Goal: Task Accomplishment & Management: Complete application form

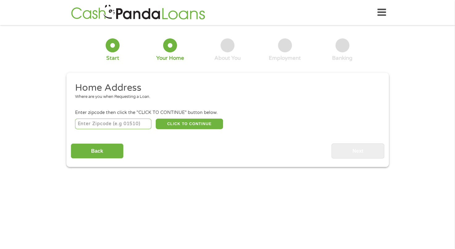
click at [149, 121] on input "number" at bounding box center [113, 123] width 76 height 11
type input "95758"
select select "[US_STATE]"
click at [192, 125] on button "CLICK TO CONTINUE" at bounding box center [189, 123] width 67 height 11
type input "95758"
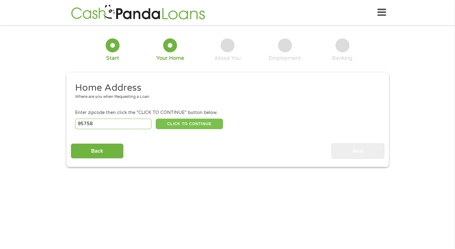
type input "[GEOGRAPHIC_DATA]"
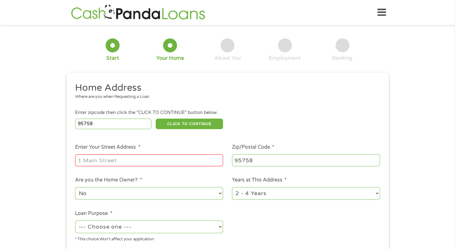
click at [168, 164] on input "Enter Your Street Address *" at bounding box center [149, 160] width 148 height 12
type input "[STREET_ADDRESS]"
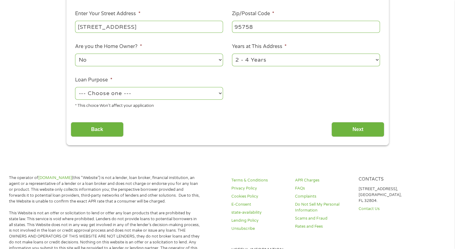
scroll to position [135, 0]
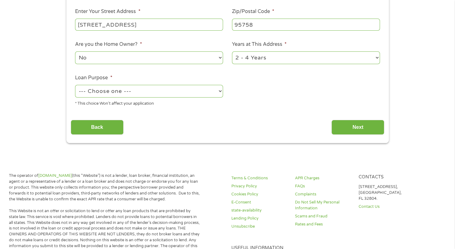
click at [340, 64] on select "1 Year or less 1 - 2 Years 2 - 4 Years Over 4 Years" at bounding box center [306, 57] width 148 height 13
click at [232, 52] on select "1 Year or less 1 - 2 Years 2 - 4 Years Over 4 Years" at bounding box center [306, 57] width 148 height 13
click at [262, 59] on select "1 Year or less 1 - 2 Years 2 - 4 Years Over 4 Years" at bounding box center [306, 57] width 148 height 13
select select "24months"
click at [232, 52] on select "1 Year or less 1 - 2 Years 2 - 4 Years Over 4 Years" at bounding box center [306, 57] width 148 height 13
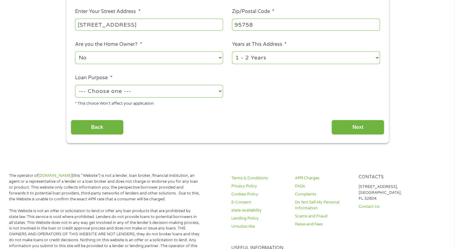
click at [113, 89] on select "--- Choose one --- Pay Bills Debt Consolidation Home Improvement Major Purchase…" at bounding box center [149, 91] width 148 height 13
select select "carloan"
click at [75, 85] on select "--- Choose one --- Pay Bills Debt Consolidation Home Improvement Major Purchase…" at bounding box center [149, 91] width 148 height 13
click at [354, 124] on input "Next" at bounding box center [358, 127] width 53 height 15
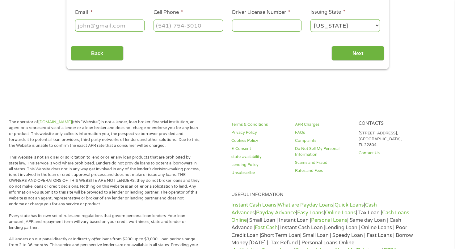
scroll to position [0, 0]
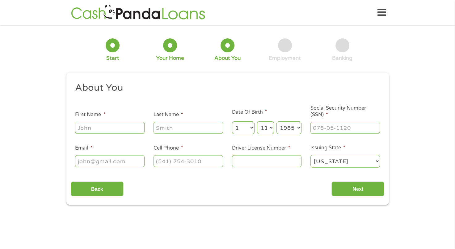
click at [131, 127] on input "First Name *" at bounding box center [110, 127] width 70 height 12
type input "[PERSON_NAME]"
type input "[EMAIL_ADDRESS][DOMAIN_NAME]"
type input "[PHONE_NUMBER]"
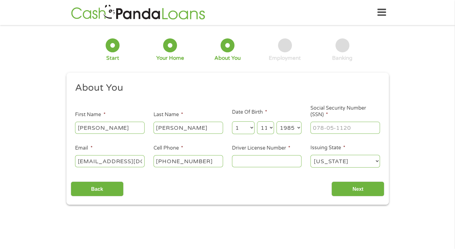
click at [251, 162] on input "Driver License Number *" at bounding box center [267, 161] width 70 height 12
type input "D40694920"
click at [355, 130] on input "___-__-____" at bounding box center [346, 127] width 70 height 12
type input "556-83-9403"
click at [359, 188] on input "Next" at bounding box center [358, 188] width 53 height 15
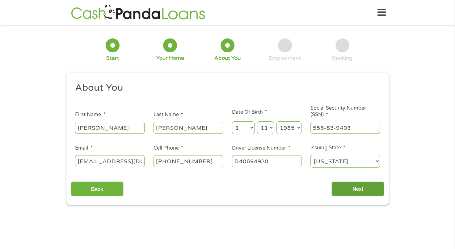
scroll to position [2, 2]
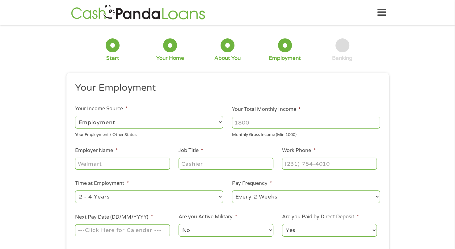
click at [259, 121] on input "Your Total Monthly Income *" at bounding box center [306, 123] width 148 height 12
type input "2"
type input "4000"
click at [128, 168] on input "Employer Name *" at bounding box center [122, 163] width 95 height 12
type input "K"
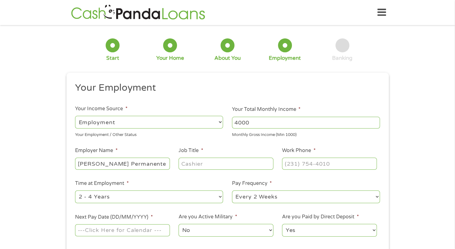
type input "[PERSON_NAME] Permanente"
click at [302, 166] on input "(___) ___-____" at bounding box center [329, 163] width 95 height 12
type input "[PHONE_NUMBER]"
click at [255, 166] on input "Job Title *" at bounding box center [226, 163] width 95 height 12
type input "Receptionist"
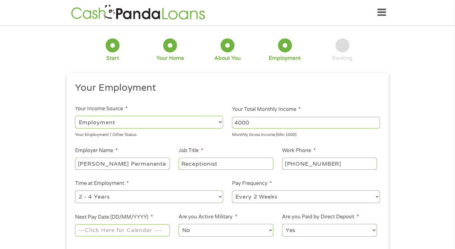
click at [342, 168] on input "[PHONE_NUMBER]" at bounding box center [329, 163] width 95 height 12
type input "(___) ___-____"
click at [193, 195] on select "--- Choose one --- 1 Year or less 1 - 2 Years 2 - 4 Years Over 4 Years" at bounding box center [149, 196] width 148 height 13
select select "60months"
click at [75, 190] on select "--- Choose one --- 1 Year or less 1 - 2 Years 2 - 4 Years Over 4 Years" at bounding box center [149, 196] width 148 height 13
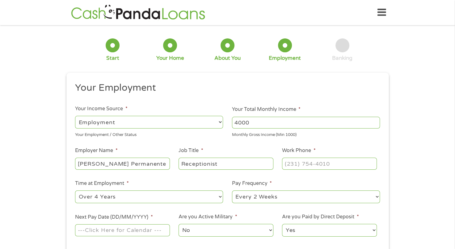
click at [106, 233] on input "Next Pay Date (DD/MM/YYYY) *" at bounding box center [122, 230] width 95 height 12
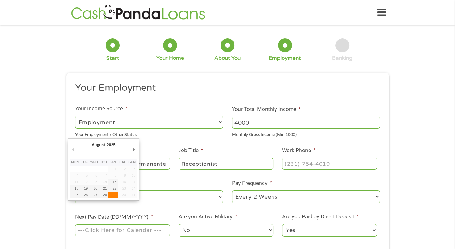
type input "[DATE]"
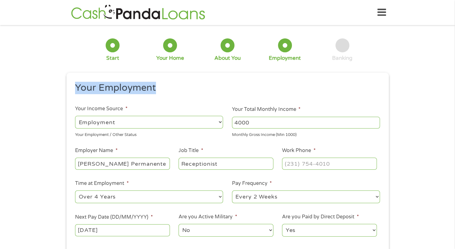
drag, startPoint x: 454, startPoint y: 57, endPoint x: 463, endPoint y: 73, distance: 18.4
click at [349, 161] on input "(___) ___-____" at bounding box center [329, 163] width 95 height 12
click at [288, 159] on input "(___) ___-____" at bounding box center [329, 163] width 95 height 12
type input "[PHONE_NUMBER]"
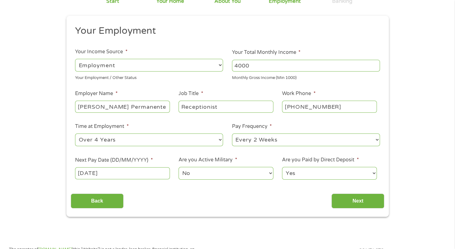
scroll to position [58, 0]
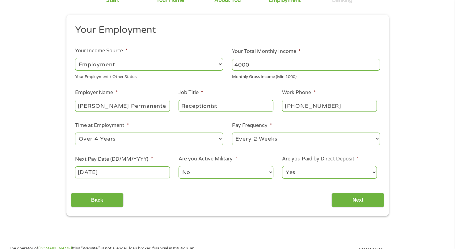
click at [312, 104] on input "[PHONE_NUMBER]" at bounding box center [329, 106] width 95 height 12
click at [372, 206] on input "Next" at bounding box center [358, 199] width 53 height 15
click at [367, 196] on input "Next" at bounding box center [358, 199] width 53 height 15
drag, startPoint x: 367, startPoint y: 196, endPoint x: 337, endPoint y: 202, distance: 30.6
click at [337, 202] on input "Next" at bounding box center [358, 199] width 53 height 15
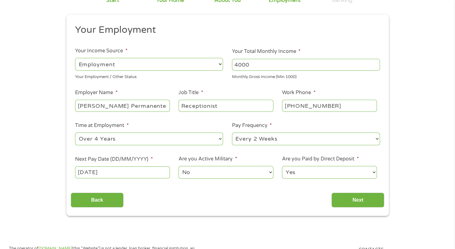
drag, startPoint x: 337, startPoint y: 202, endPoint x: 338, endPoint y: 188, distance: 13.6
click at [338, 188] on div "Back Next" at bounding box center [228, 197] width 314 height 19
click at [344, 195] on input "Next" at bounding box center [358, 199] width 53 height 15
click at [349, 198] on input "Next" at bounding box center [358, 199] width 53 height 15
click at [332, 192] on input "Next" at bounding box center [358, 199] width 53 height 15
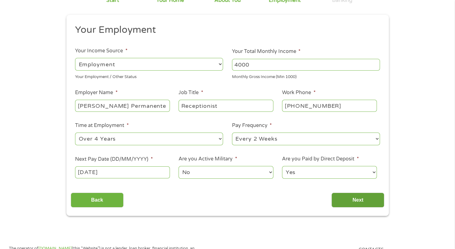
click at [332, 192] on input "Next" at bounding box center [358, 199] width 53 height 15
drag, startPoint x: 349, startPoint y: 198, endPoint x: 347, endPoint y: 191, distance: 7.0
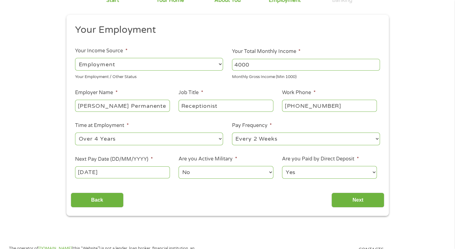
click at [347, 191] on div "Back Next" at bounding box center [228, 197] width 314 height 19
click at [357, 199] on input "Next" at bounding box center [358, 199] width 53 height 15
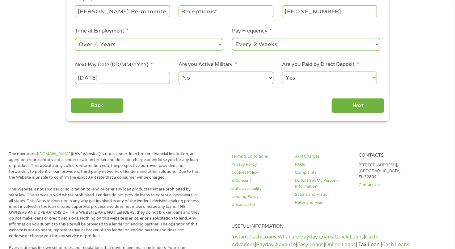
scroll to position [151, 0]
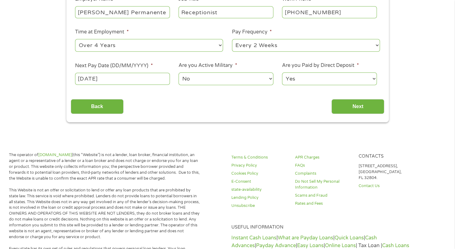
click at [365, 77] on select "Yes No" at bounding box center [329, 78] width 95 height 13
click at [282, 72] on select "Yes No" at bounding box center [329, 78] width 95 height 13
click at [364, 103] on input "Next" at bounding box center [358, 106] width 53 height 15
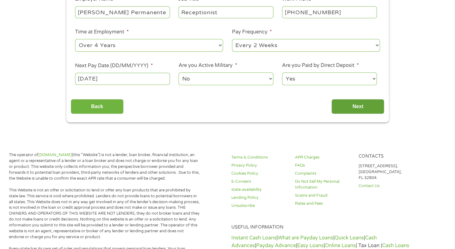
click at [364, 103] on input "Next" at bounding box center [358, 106] width 53 height 15
click at [364, 100] on input "Next" at bounding box center [358, 106] width 53 height 15
